Goal: Navigation & Orientation: Find specific page/section

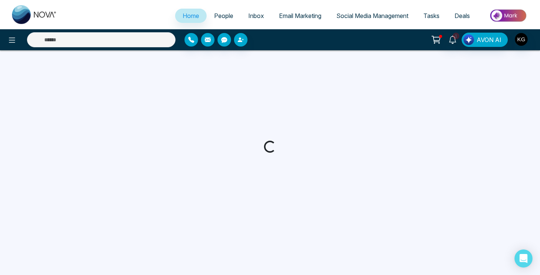
select select "*"
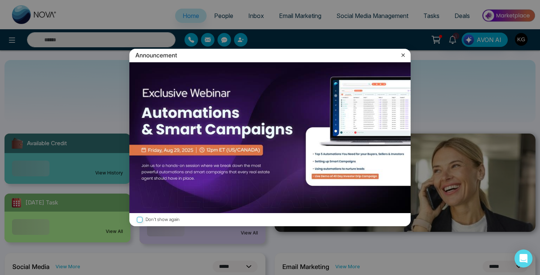
click at [402, 56] on icon at bounding box center [403, 55] width 8 height 8
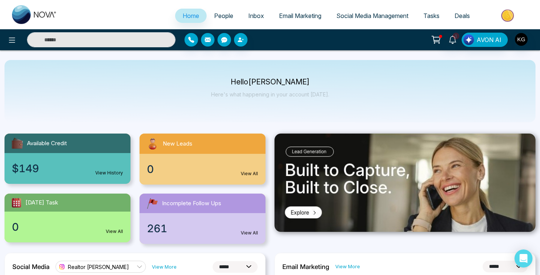
click at [251, 19] on span "Inbox" at bounding box center [256, 16] width 16 height 8
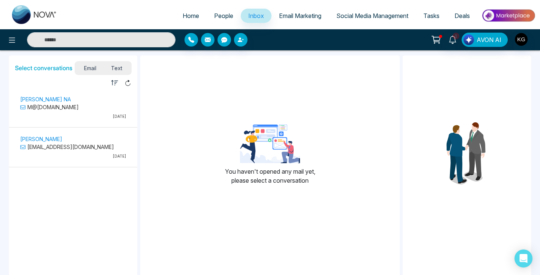
click at [214, 15] on span "People" at bounding box center [223, 16] width 19 height 8
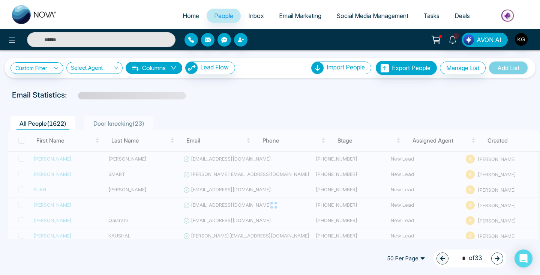
click at [254, 21] on link "Inbox" at bounding box center [256, 16] width 31 height 14
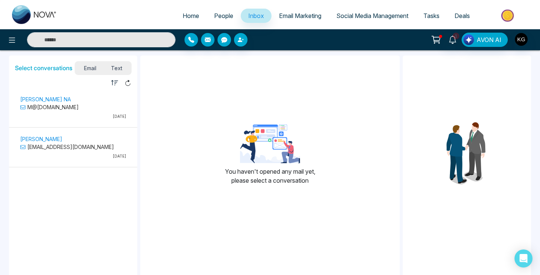
click at [183, 15] on span "Home" at bounding box center [191, 16] width 17 height 8
select select "*"
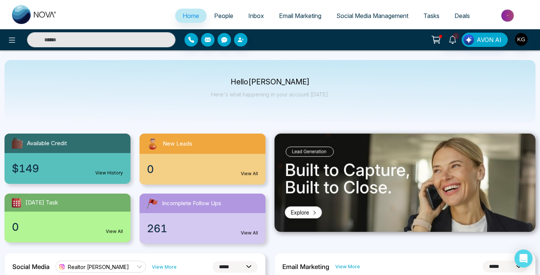
click at [220, 17] on span "People" at bounding box center [223, 16] width 19 height 8
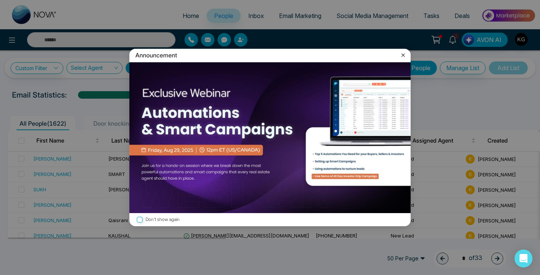
click at [405, 56] on icon at bounding box center [403, 55] width 8 height 8
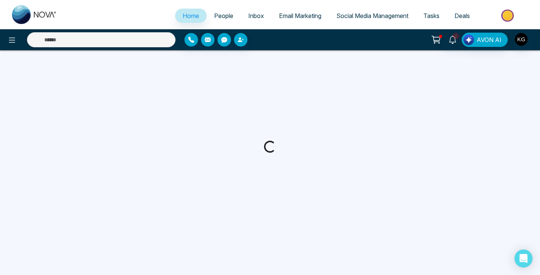
select select "*"
